Goal: Task Accomplishment & Management: Complete application form

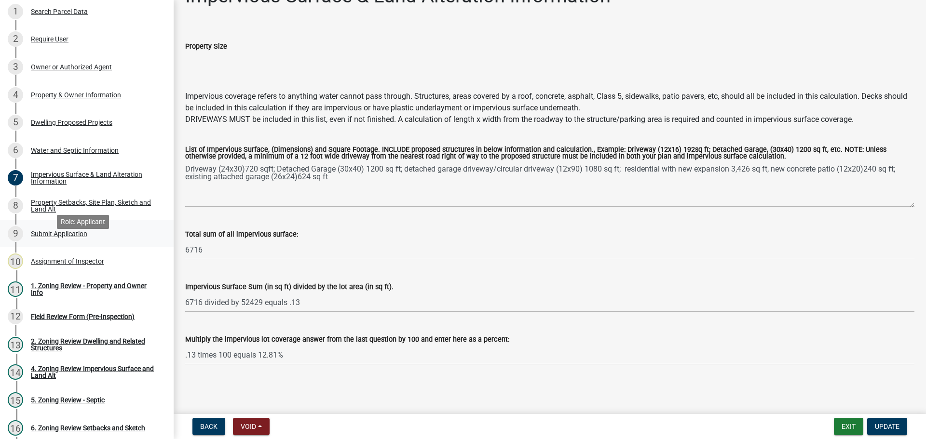
scroll to position [96, 0]
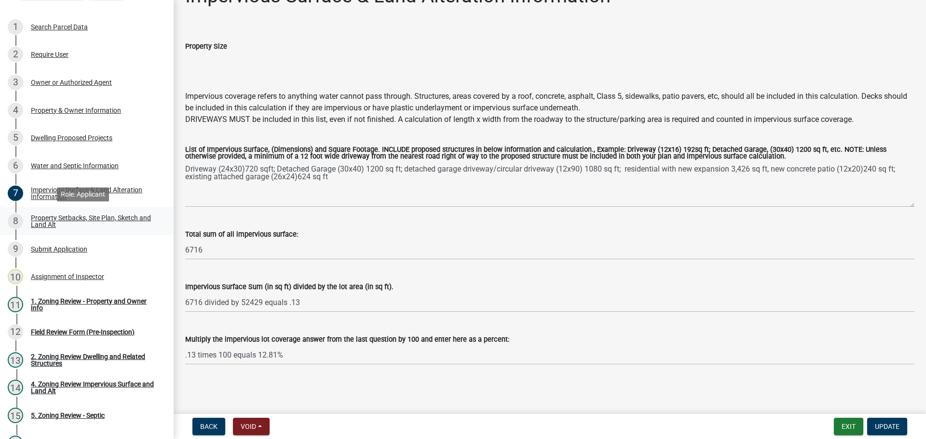
click at [94, 217] on div "Property Setbacks, Site Plan, Sketch and Land Alt" at bounding box center [94, 222] width 127 height 14
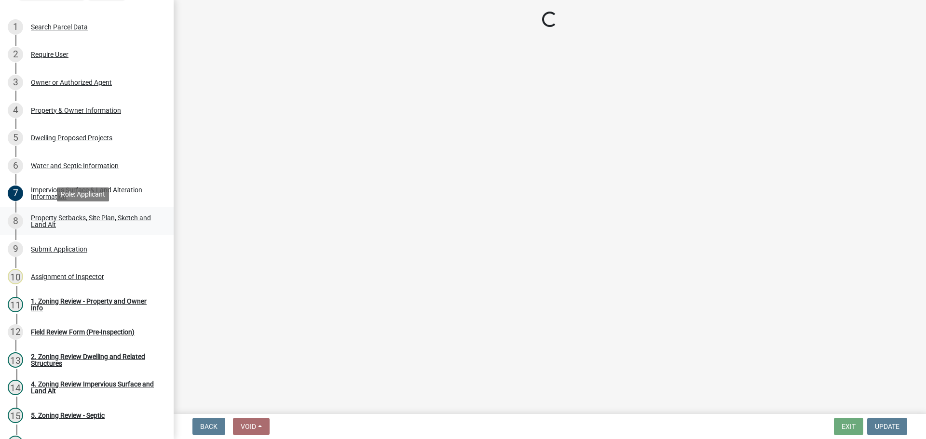
scroll to position [0, 0]
select select "7b13c63f-e699-4112-b373-98fbd28ec536"
select select "75d729af-245c-453b-a9cc-c41847c3eef2"
select select "b56a4575-9846-47cf-8067-c59a4853da22"
select select "12f785fb-c378-4b18-841c-21c73dc99083"
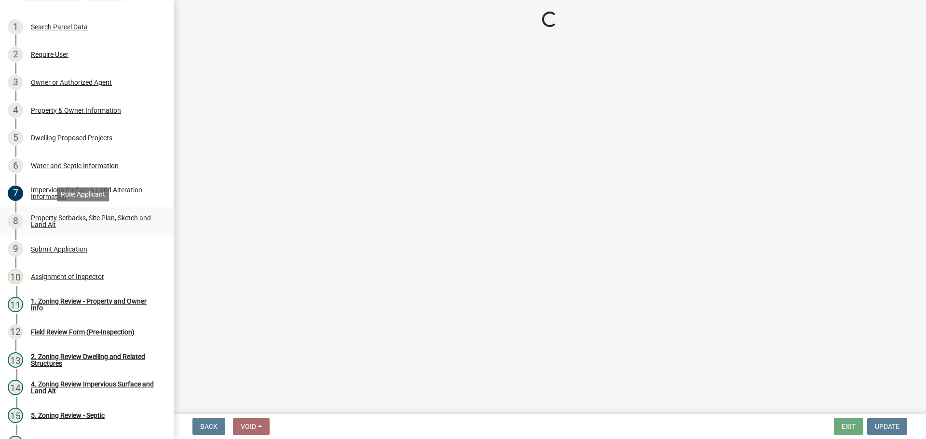
select select "e8ab2dc3-aa3f-46f3-9b4a-37eb25ad84af"
select select "27b2a8b4-abf6-463e-8c0c-7c5d2b4fe26f"
select select "5ad4ab64-b44e-481c-9000-9e5907aa74e1"
select select "a96800da-4e88-4c62-b1ff-2cd17f9e3346"
select select "c8b8ea71-7088-4e87-a493-7bc88cc2835b"
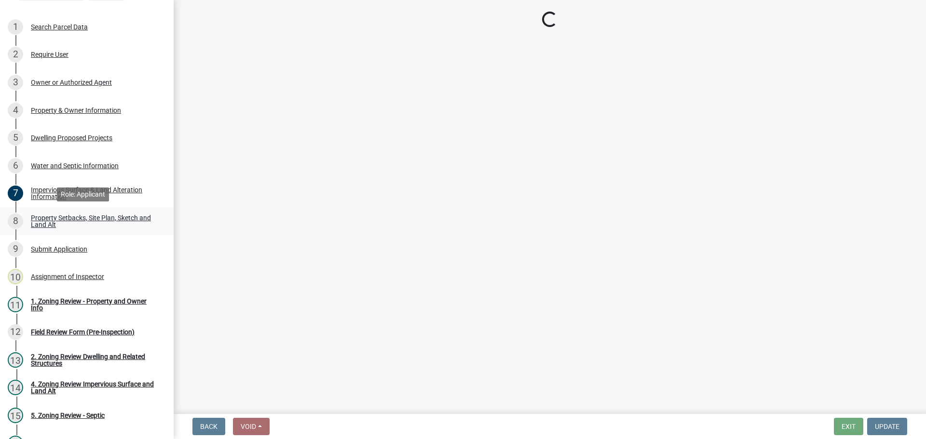
select select "133211ff-91ce-4a0a-9235-b48a7e2069a0"
select select "19d13e65-c93d-443e-910a-7a17299544cc"
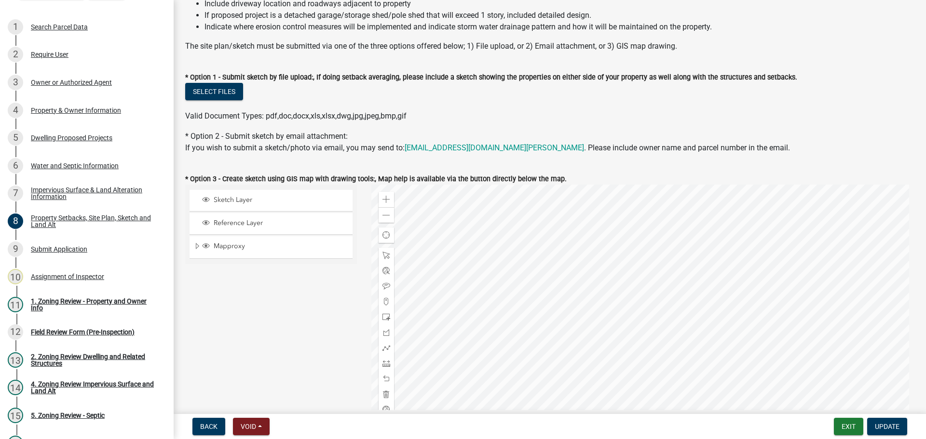
scroll to position [289, 0]
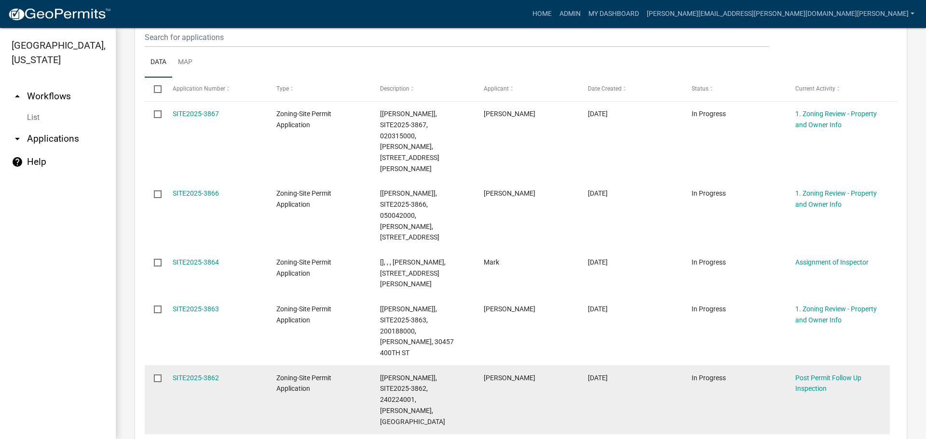
scroll to position [289, 0]
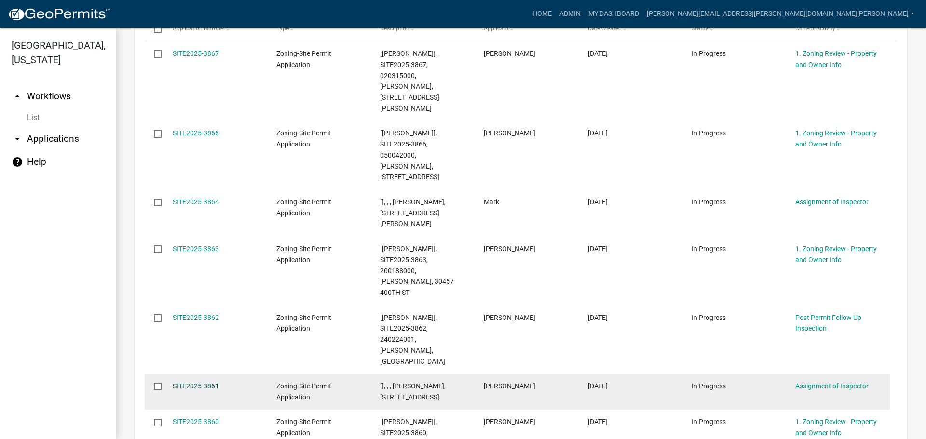
click at [209, 382] on link "SITE2025-3861" at bounding box center [196, 386] width 46 height 8
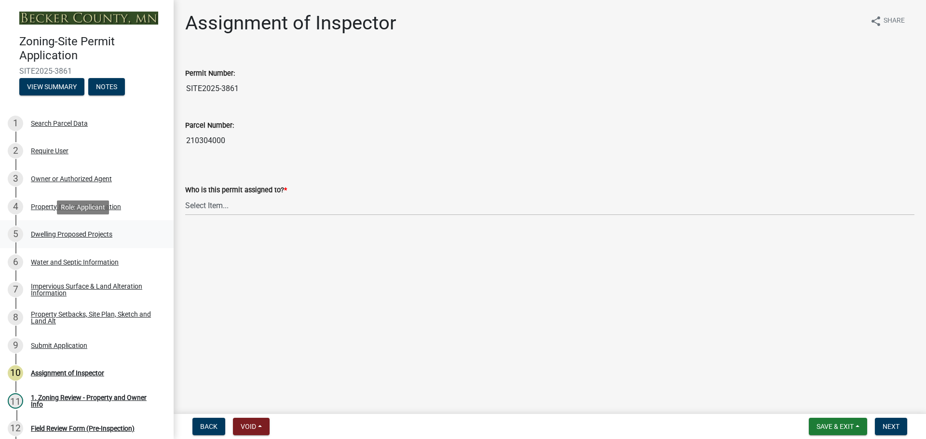
click at [77, 233] on div "Dwelling Proposed Projects" at bounding box center [71, 234] width 81 height 7
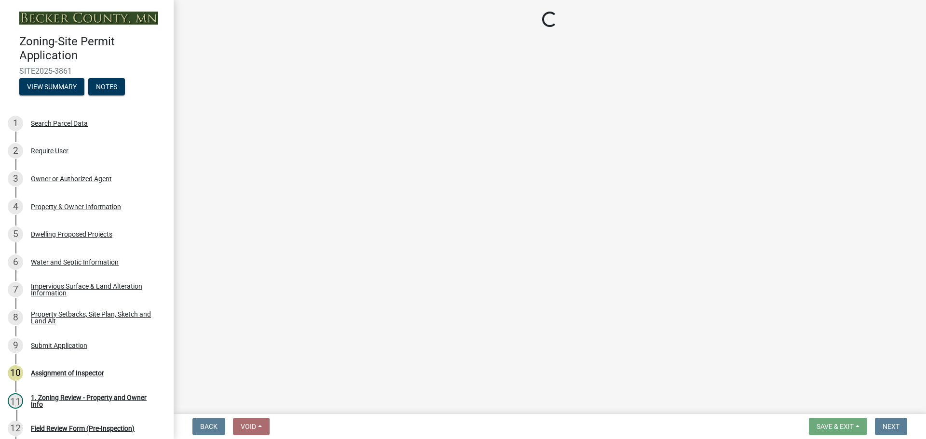
select select "b11df24e-7fe1-409b-b05c-d83c036f208c"
select select "566f81cc-4b3f-4ecb-9f16-a2b313352c61"
select select "11c1c089-3b44-43c0-9549-3c9eeea2451f"
select select "0ceb8b90-6e92-4b1f-be25-acba4c819eff"
select select "ab9119d1-7da9-49c4-9fac-8c142204c89d"
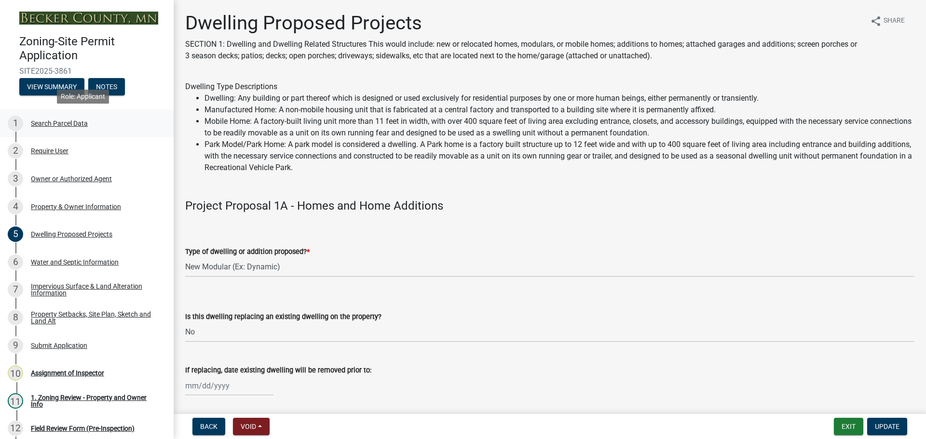
click at [51, 117] on div "1 Search Parcel Data" at bounding box center [83, 123] width 150 height 15
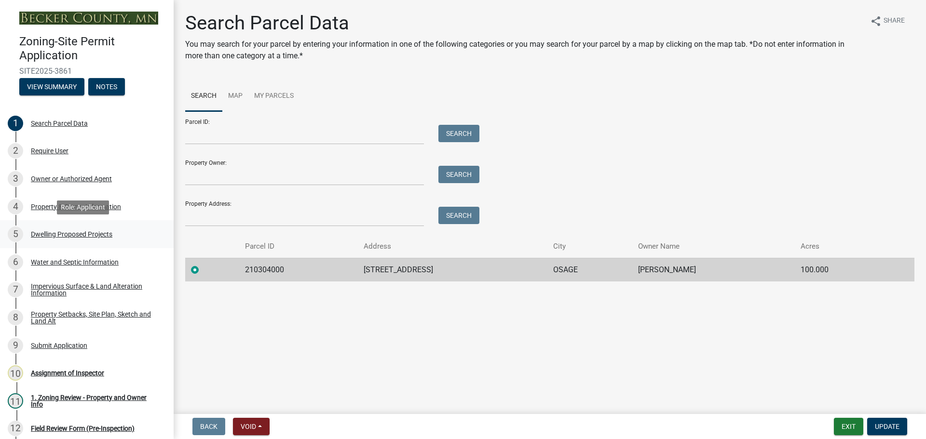
click at [72, 231] on div "Dwelling Proposed Projects" at bounding box center [71, 234] width 81 height 7
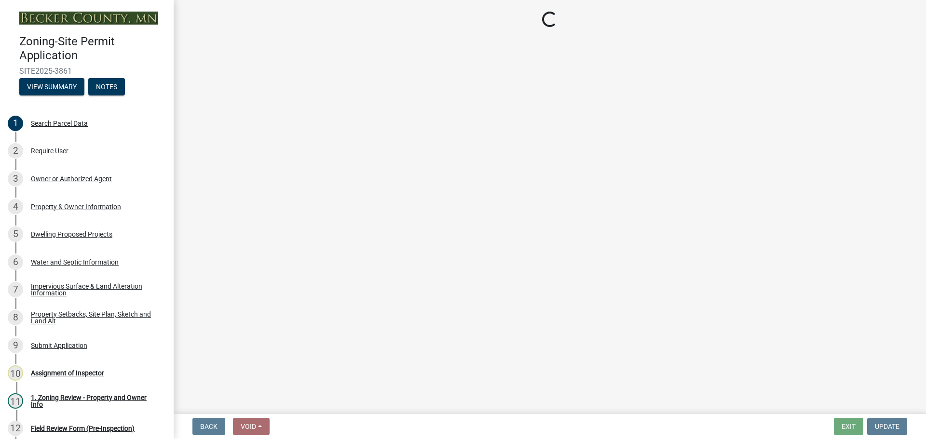
select select "b11df24e-7fe1-409b-b05c-d83c036f208c"
select select "566f81cc-4b3f-4ecb-9f16-a2b313352c61"
select select "11c1c089-3b44-43c0-9549-3c9eeea2451f"
select select "0ceb8b90-6e92-4b1f-be25-acba4c819eff"
select select "ab9119d1-7da9-49c4-9fac-8c142204c89d"
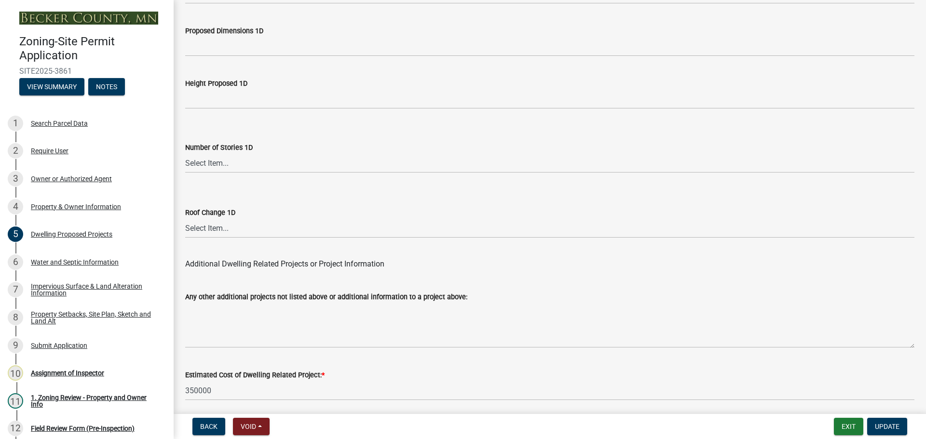
scroll to position [2312, 0]
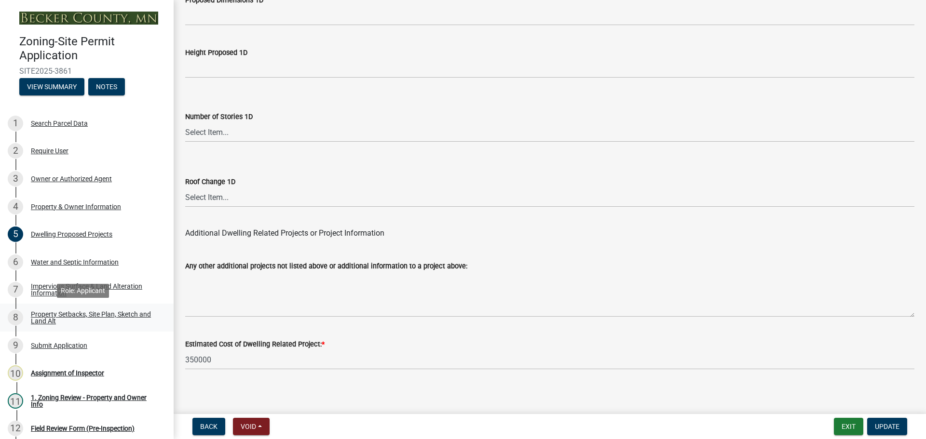
click at [68, 305] on link "8 Property Setbacks, Site Plan, Sketch and Land Alt" at bounding box center [87, 318] width 174 height 28
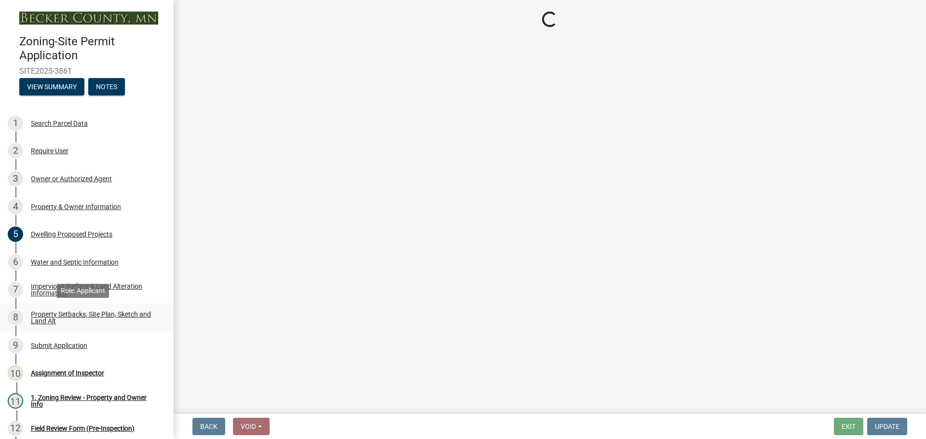
scroll to position [0, 0]
click at [68, 311] on div "Property Setbacks, Site Plan, Sketch and Land Alt" at bounding box center [94, 318] width 127 height 14
select select "d89fbfa0-1150-4954-b91c-9d482c9530a3"
select select "fd58f24c-a096-4195-863e-b494ea1fd324"
select select "12f785fb-c378-4b18-841c-21c73dc99083"
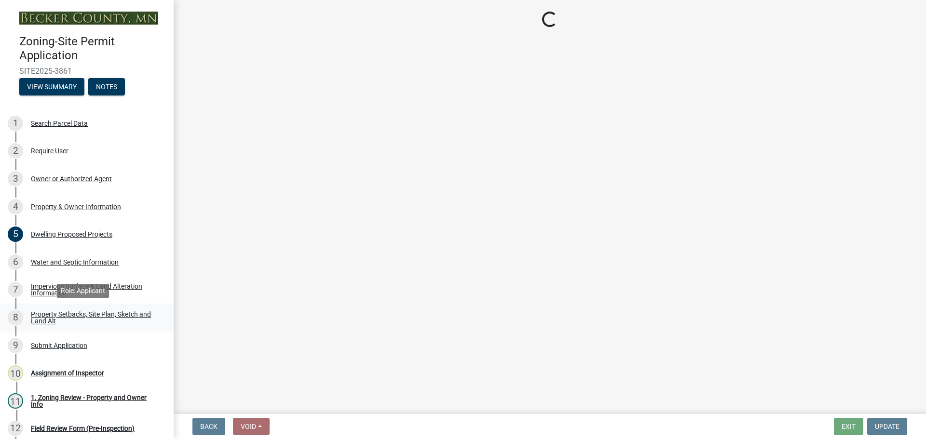
select select "12da6293-5841-4f5c-bd92-3658833964cd"
select select "28f6c7b2-2b88-4425-ae15-f67110f778a7"
select select "c8b8ea71-7088-4e87-a493-7bc88cc2835b"
select select "a4ce8fad-3c47-4e2b-9375-28a8f2ee630b"
select select "4421853d-5e11-4b64-95ec-6c47066881cc"
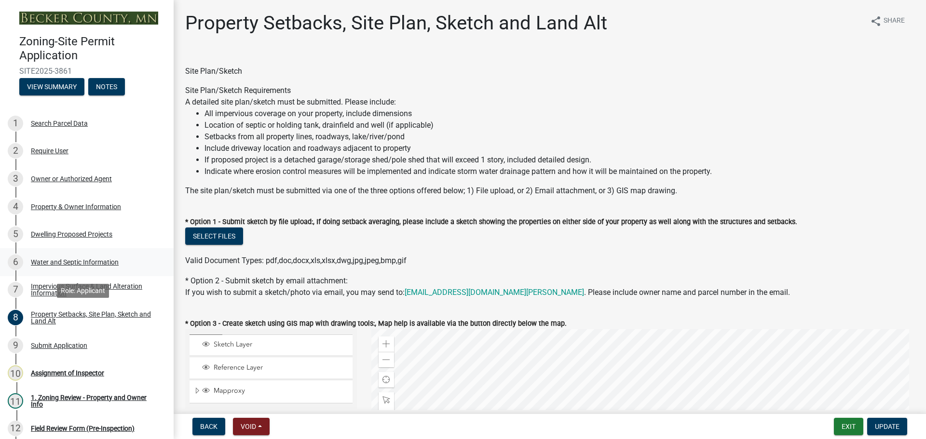
select select "d89fbfa0-1150-4954-b91c-9d482c9530a3"
select select "fd58f24c-a096-4195-863e-b494ea1fd324"
select select "12f785fb-c378-4b18-841c-21c73dc99083"
select select "12da6293-5841-4f5c-bd92-3658833964cd"
select select "28f6c7b2-2b88-4425-ae15-f67110f778a7"
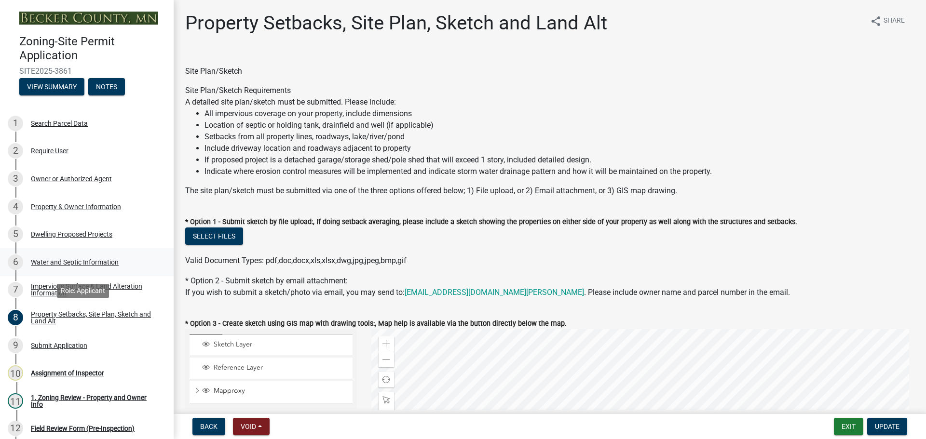
select select "c8b8ea71-7088-4e87-a493-7bc88cc2835b"
select select "a4ce8fad-3c47-4e2b-9375-28a8f2ee630b"
select select "4421853d-5e11-4b64-95ec-6c47066881cc"
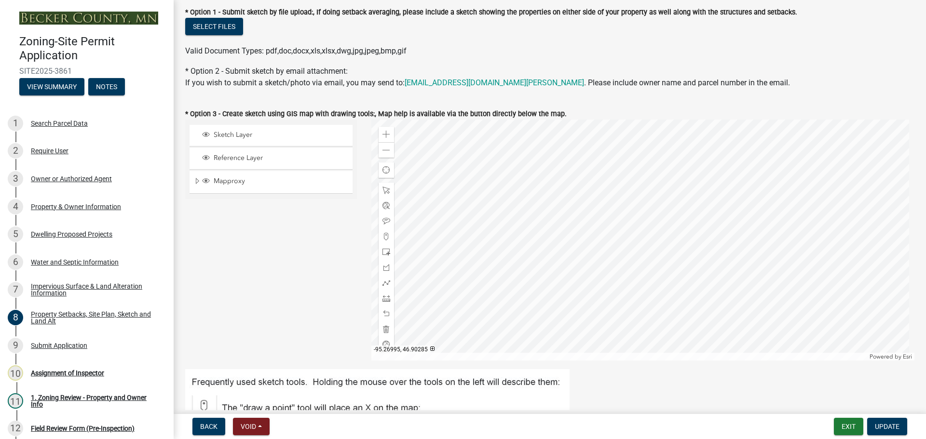
scroll to position [193, 0]
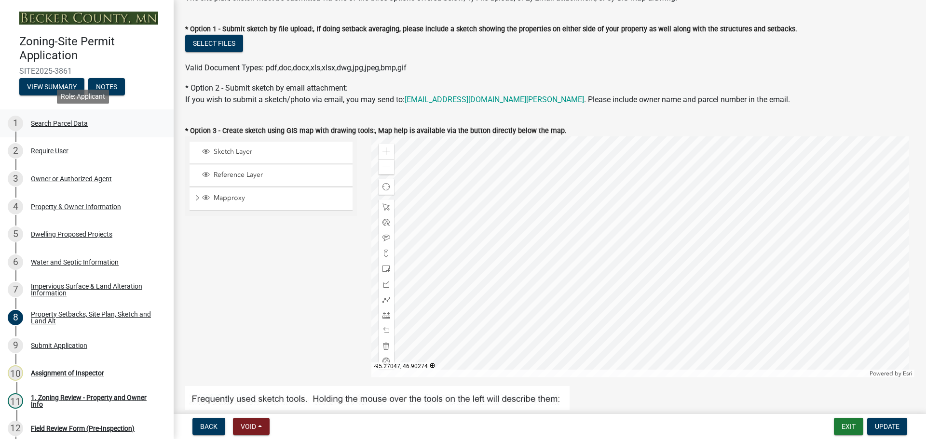
click at [68, 122] on div "Search Parcel Data" at bounding box center [59, 123] width 57 height 7
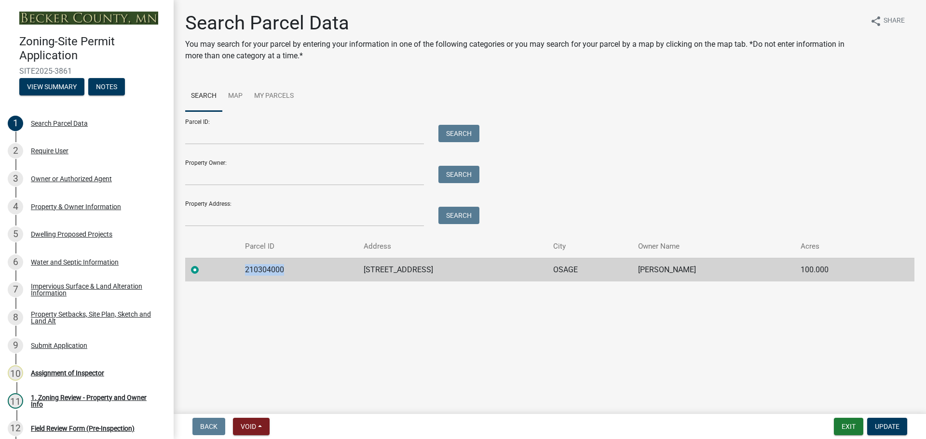
drag, startPoint x: 284, startPoint y: 267, endPoint x: 244, endPoint y: 267, distance: 40.0
click at [244, 267] on td "210304000" at bounding box center [298, 270] width 119 height 24
copy td "210304000"
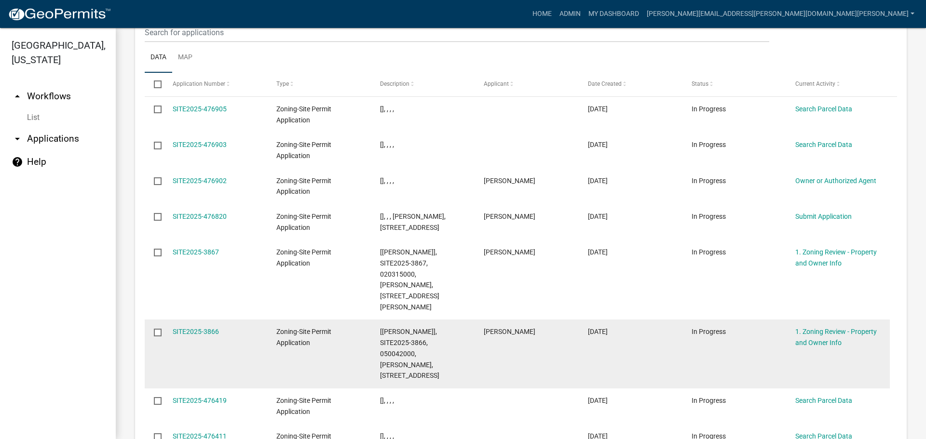
scroll to position [1150, 0]
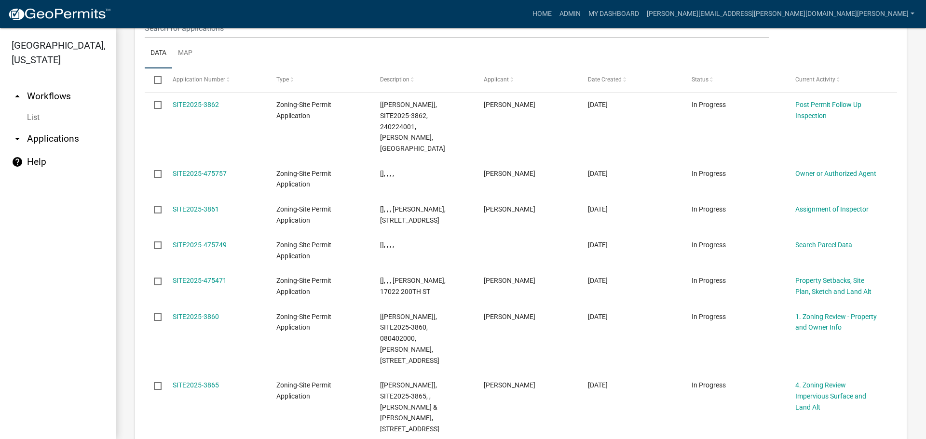
scroll to position [1204, 0]
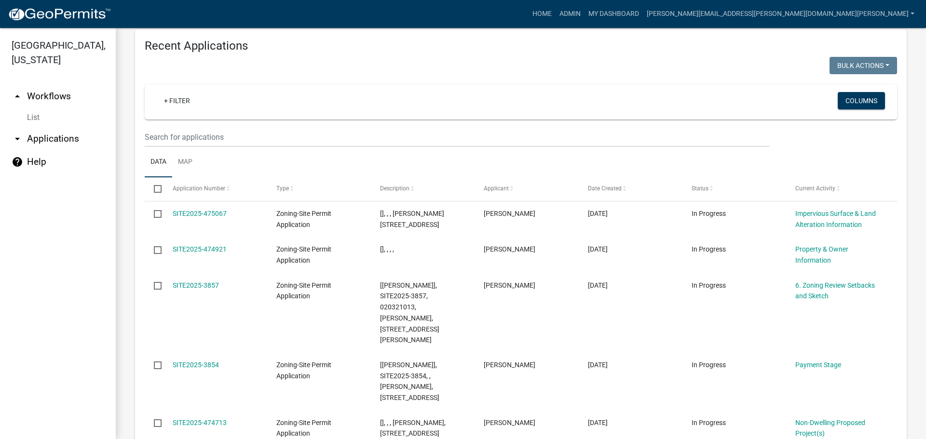
scroll to position [1171, 0]
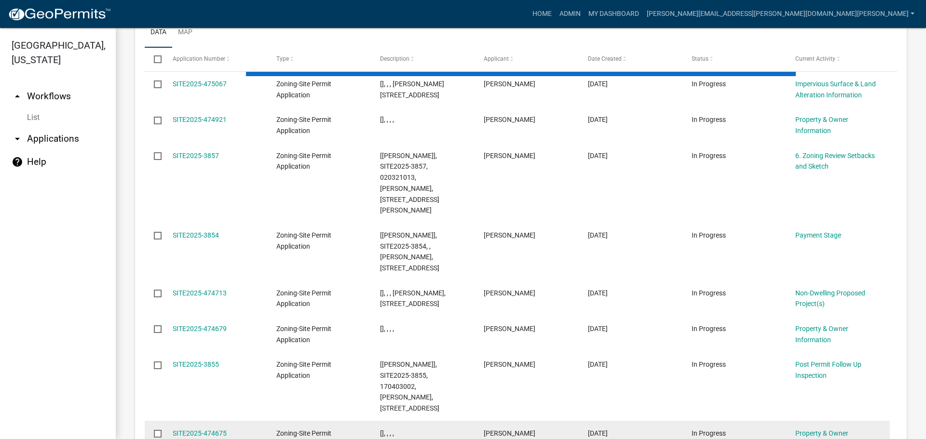
scroll to position [1193, 0]
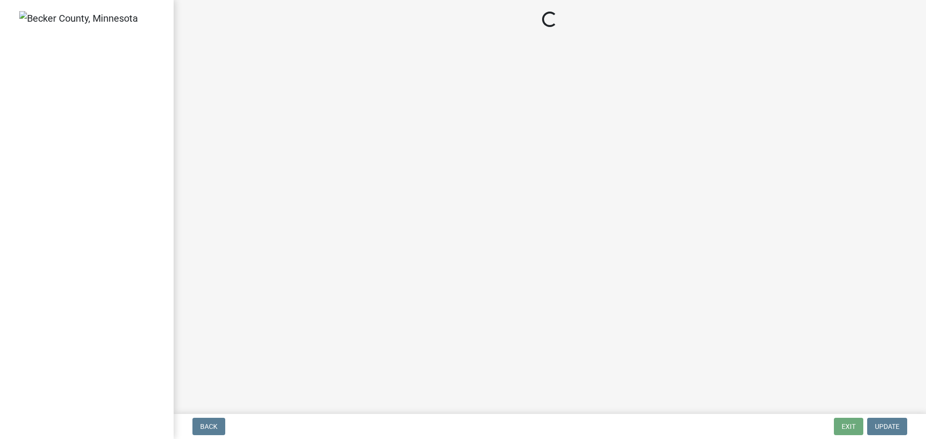
select select "a3547d78-d162-4c03-a5e6-44db720e788b"
select select "74b00539-a6f1-4ef6-a890-a22a5fa5fedf"
select select "bbe3a6c5-1893-4527-8578-ada07a3b8ea5"
select select "ebd8400e-d8d5-49f8-911f-e671eb76408a"
select select "97c9e5a4-d35f-4903-ad68-b764687ac9e9"
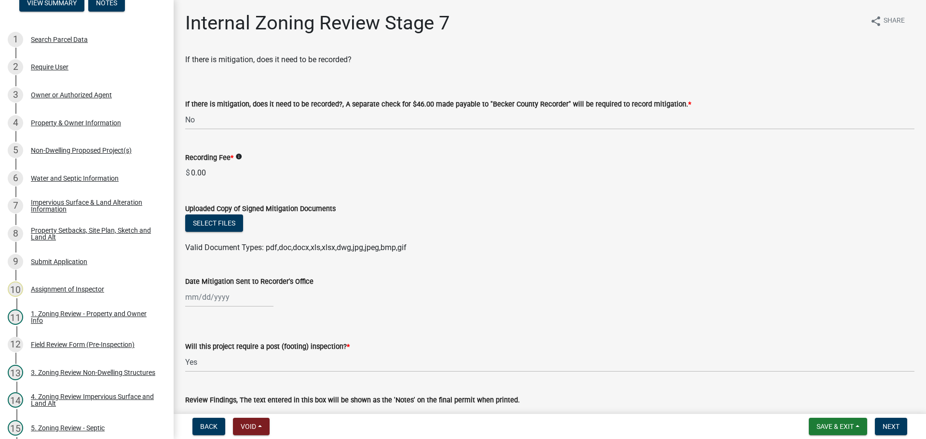
scroll to position [48, 0]
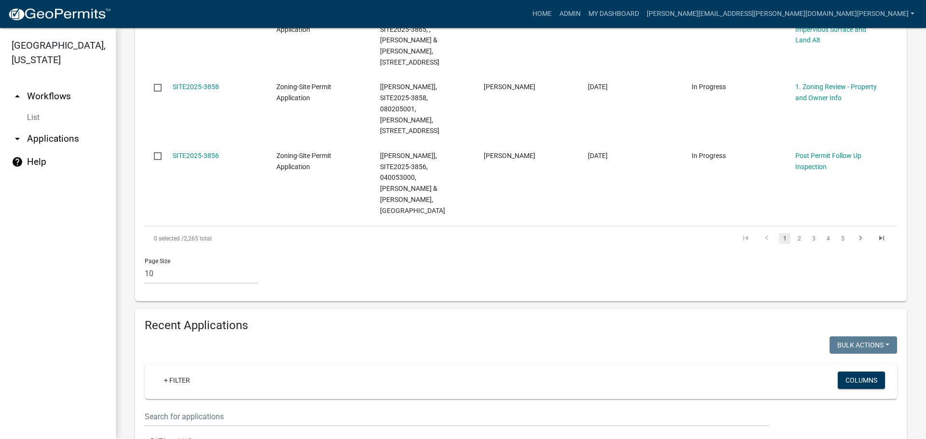
scroll to position [759, 0]
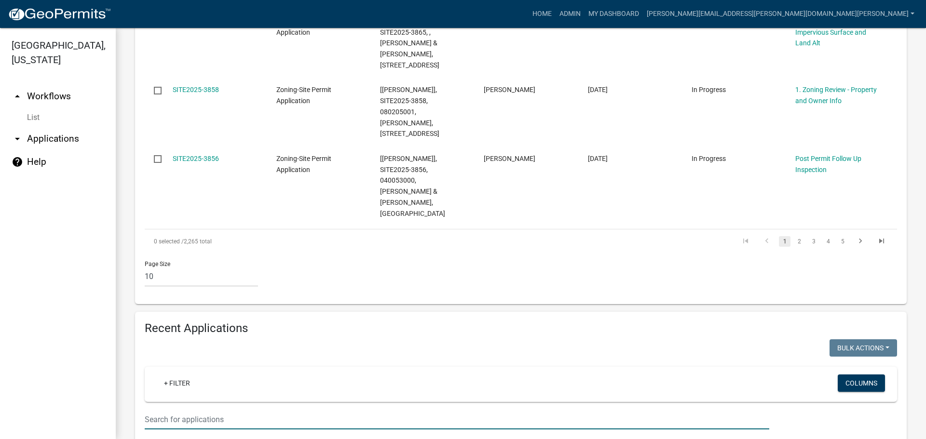
click at [218, 410] on input "text" at bounding box center [457, 420] width 624 height 20
type input "skat"
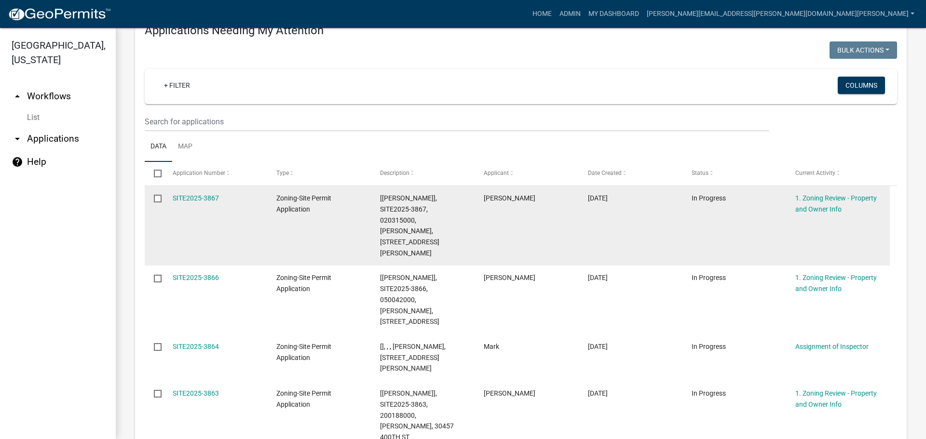
scroll to position [0, 0]
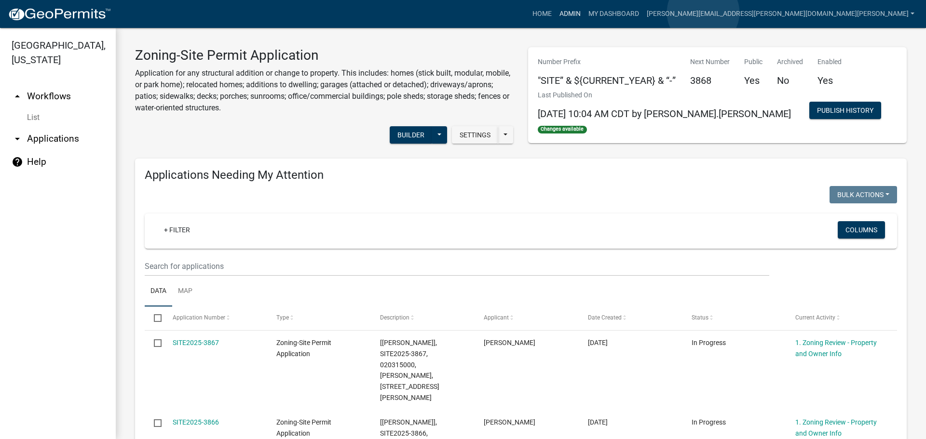
click at [584, 13] on link "Admin" at bounding box center [569, 14] width 29 height 18
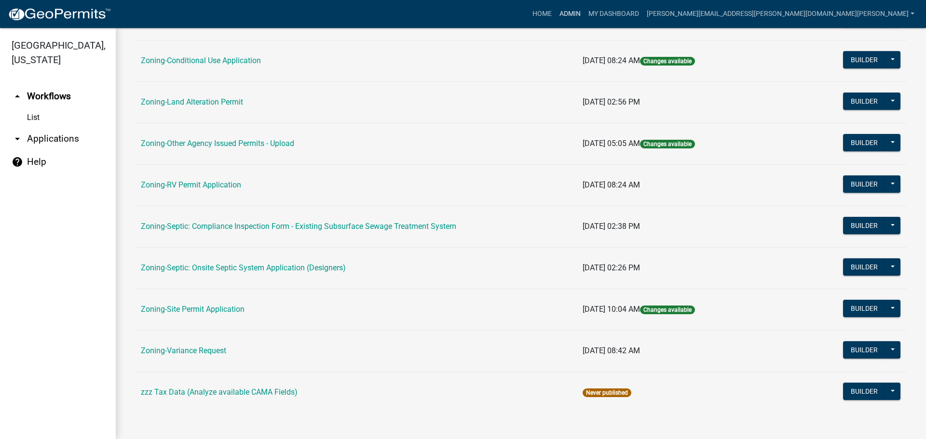
scroll to position [294, 0]
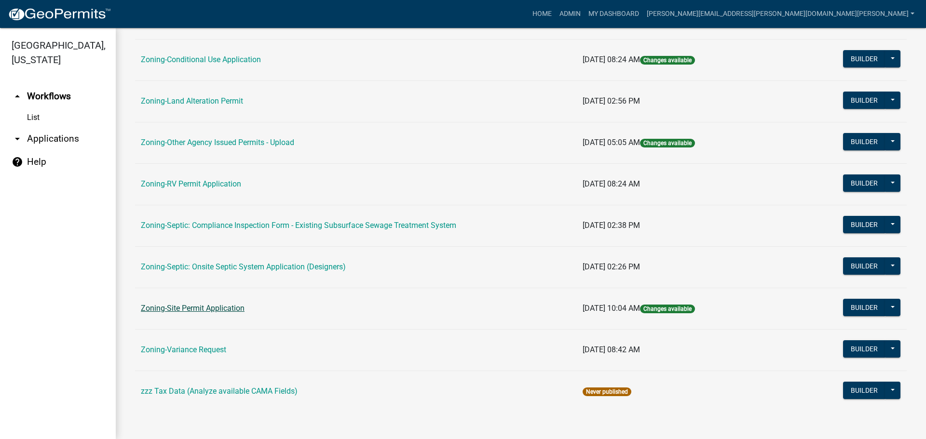
click at [234, 306] on link "Zoning-Site Permit Application" at bounding box center [193, 308] width 104 height 9
